Goal: Task Accomplishment & Management: Manage account settings

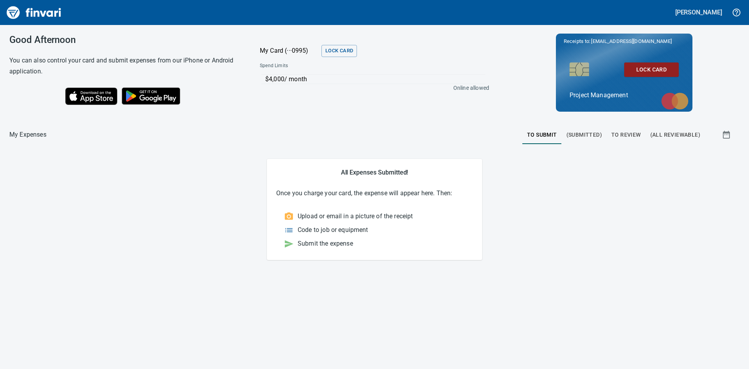
click at [624, 133] on span "To Review" at bounding box center [626, 135] width 30 height 10
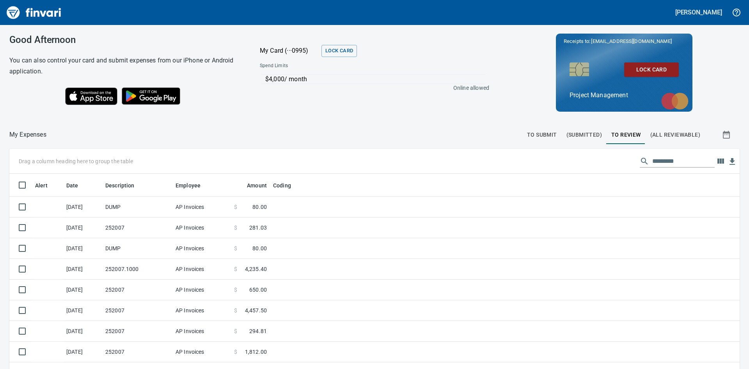
scroll to position [277, 713]
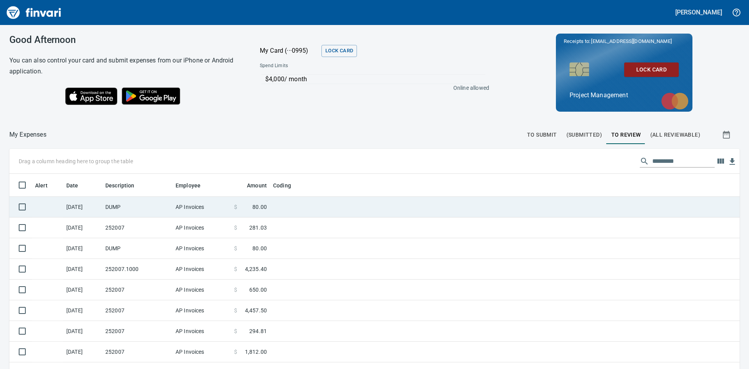
click at [161, 207] on td "DUMP" at bounding box center [137, 207] width 70 height 21
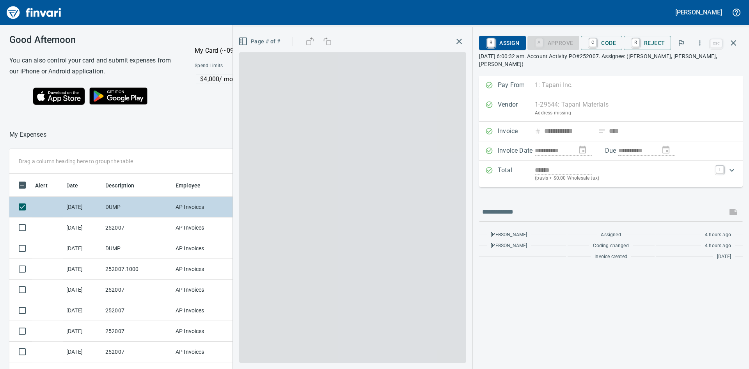
scroll to position [277, 518]
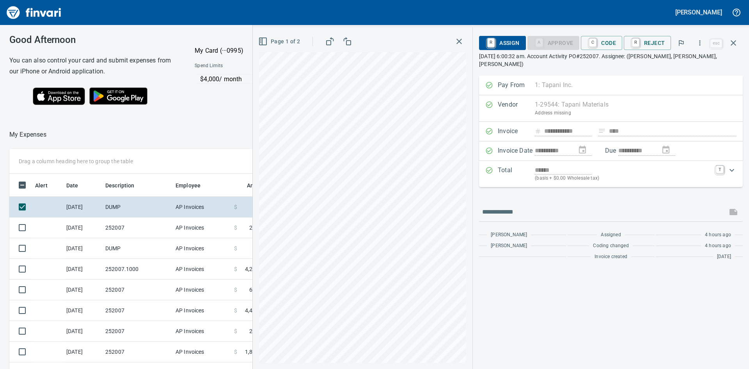
click at [460, 39] on icon "button" at bounding box center [458, 41] width 9 height 9
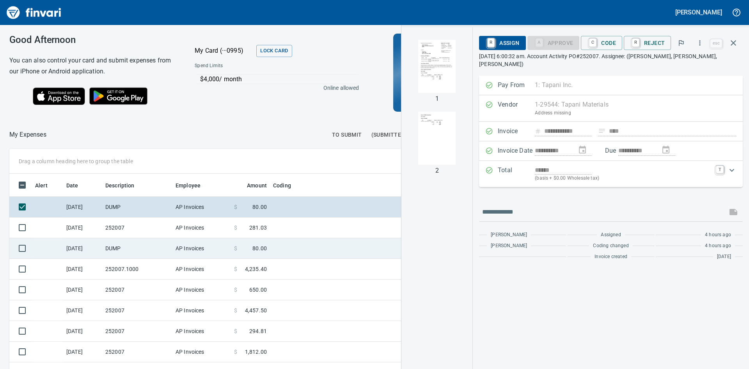
click at [136, 241] on td "DUMP" at bounding box center [137, 248] width 70 height 21
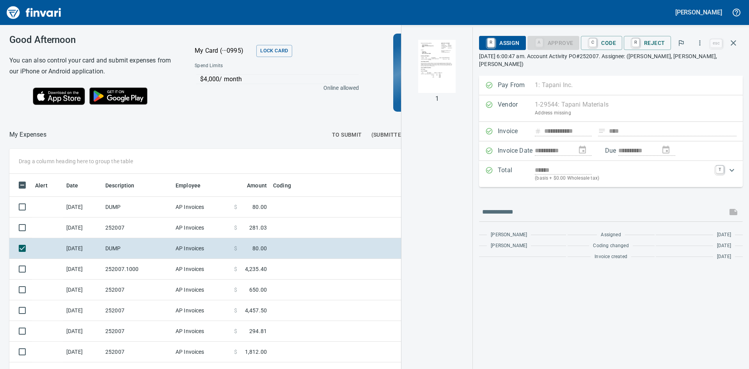
click at [439, 92] on img "button" at bounding box center [436, 66] width 53 height 53
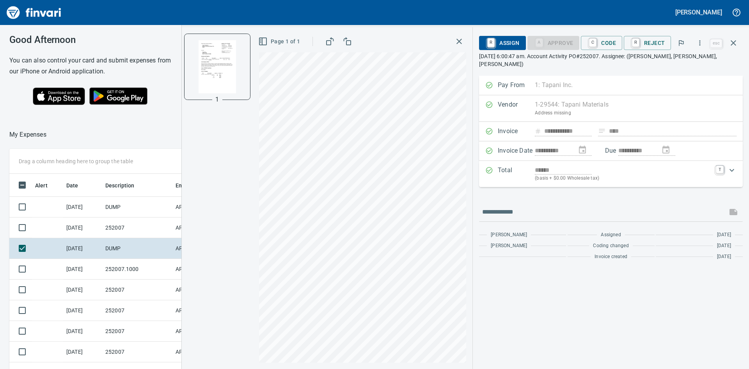
click at [461, 41] on icon "button" at bounding box center [458, 41] width 9 height 9
